Goal: Ask a question

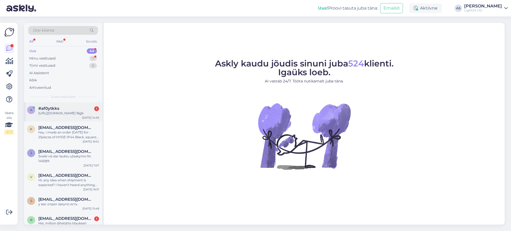
click at [63, 113] on div "[URL][DOMAIN_NAME] 16gb" at bounding box center [68, 113] width 61 height 5
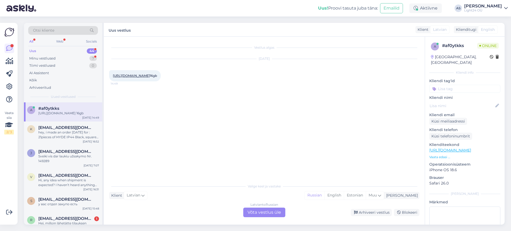
click at [124, 76] on link "[URL][DOMAIN_NAME]" at bounding box center [131, 76] width 37 height 4
click at [261, 208] on div "[DEMOGRAPHIC_DATA] to Russian Võta vestlus üle" at bounding box center [264, 213] width 42 height 10
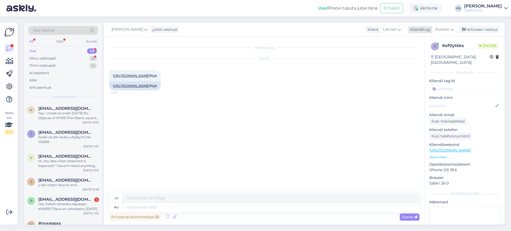
click at [452, 29] on icon at bounding box center [452, 30] width 3 height 6
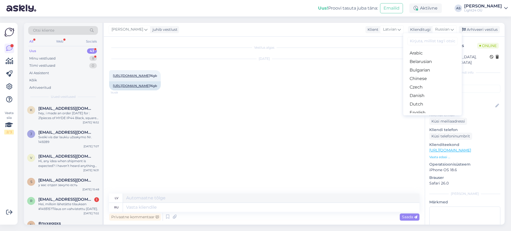
click at [439, 40] on input at bounding box center [433, 41] width 50 height 8
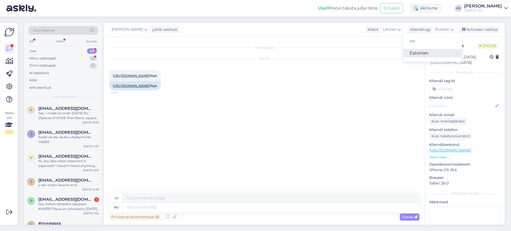
type input "est"
click at [420, 52] on link "Estonian" at bounding box center [432, 53] width 59 height 9
click at [145, 208] on textarea at bounding box center [271, 207] width 297 height 9
type textarea "Tere,"
type textarea "Sveiki,"
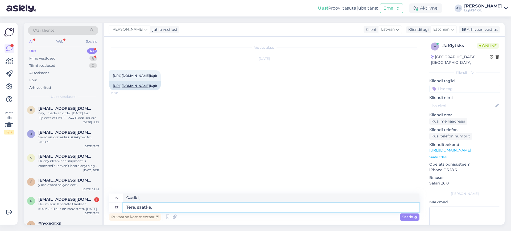
type textarea "Tere, saatke,"
type textarea "Sveiki, sūtiet,"
type textarea "Tere, saatke, palun e"
type textarea "Sveiki, lūdzu, atsūtiet."
type textarea "Tere, saatke, palun email a"
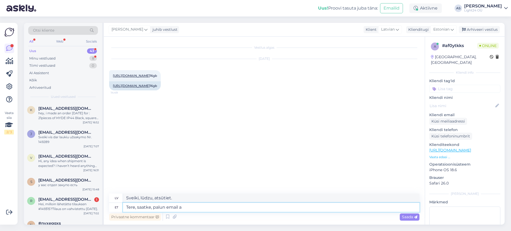
type textarea "Sveiki, lūdzu, atsūtiet man e-pastu."
type textarea "Tere, saatke, palun email aadressile"
type textarea "Sveiki, lūdzu, sūtiet e-pastu uz"
type textarea "Tere, saatke, palun email aadressile info"
type textarea "Sveiki, lūdzu, sūtiet informāciju uz e-pasta adresi"
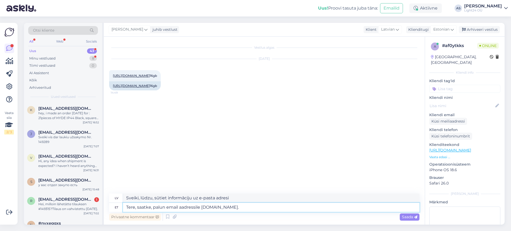
type textarea "Tere, saatke, palun email aadressile [DOMAIN_NAME]."
type textarea "Sveiki, lūdzu, rakstiet e-pastu uz [DOMAIN_NAME]."
type textarea "Tere, saatke, palun email aadressile [DOMAIN_NAME]. Saadan si"
type textarea "Sveiki, lūdzu, rakstiet e-pastu uz [DOMAIN_NAME]. [DEMOGRAPHIC_DATA] [DEMOGRAPH…"
type textarea "Tere, saatke, palun email aadressile [DOMAIN_NAME]. Saadan siia 2"
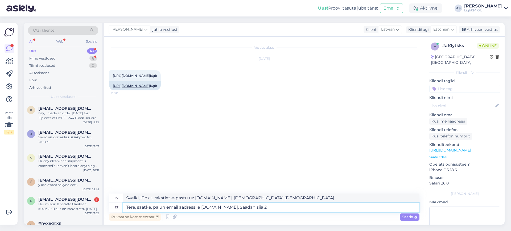
type textarea "Sveiki, lūdzu, sūtiet e-pastu uz [DOMAIN_NAME]. Es to [DEMOGRAPHIC_DATA] šeit."
type textarea "Tere, saatke, palun email aadressile [DOMAIN_NAME]. Saadan siia 2-3"
type textarea "Sveiki, lūdzu, rakstiet e-pastu uz [DOMAIN_NAME]. Es [DEMOGRAPHIC_DATA] 2-3 šei…"
type textarea "Tere, saatke, palun email aadressile [DOMAIN_NAME]. Saadan siia 2-3 tunni j"
type textarea "Sveiki, lūdzu, sūtiet e-pastu uz [DOMAIN_NAME]. Es to nosūtīšu šeit 2-3 stundu …"
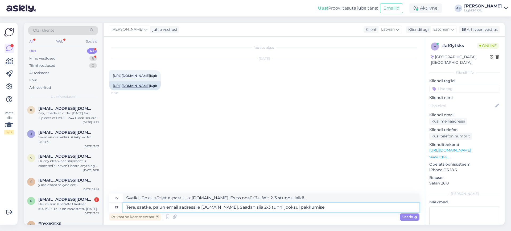
type textarea "Tere, saatke, palun email aadressile [DOMAIN_NAME]. Saadan siia 2-3 tunni jooks…"
type textarea "Sveiki, lūdzu, rakstiet e-pastu uz [DOMAIN_NAME]. Es nosūtīšu jums piedāvājumu …"
type textarea "Tere, saatke, palun email aadressile [DOMAIN_NAME]. Saadan siia 2-3 tunni jooks…"
click at [409, 217] on span "Saada" at bounding box center [409, 217] width 15 height 5
